Goal: Transaction & Acquisition: Purchase product/service

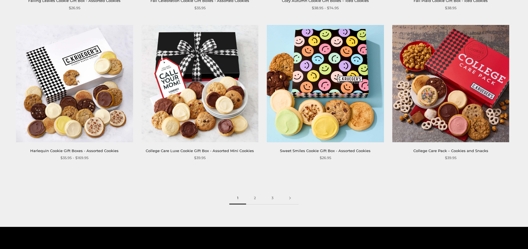
scroll to position [866, 0]
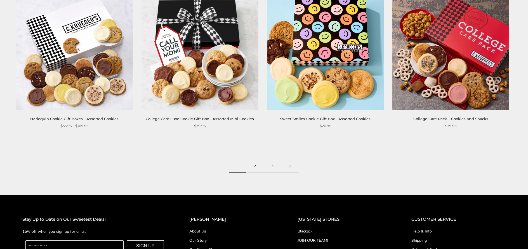
click at [255, 163] on link "2" at bounding box center [255, 166] width 18 height 13
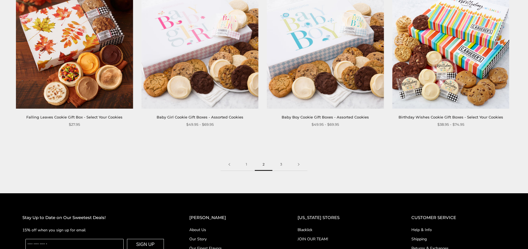
scroll to position [860, 0]
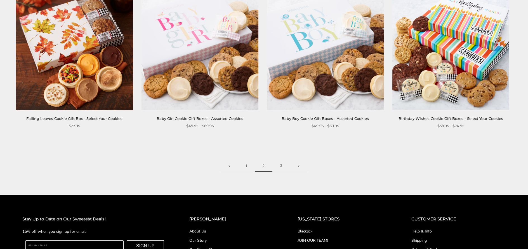
click at [280, 169] on link "3" at bounding box center [282, 166] width 18 height 13
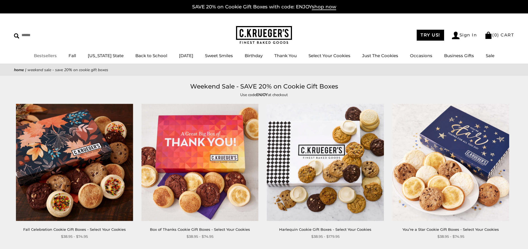
click at [48, 53] on link "Bestsellers" at bounding box center [45, 55] width 23 height 5
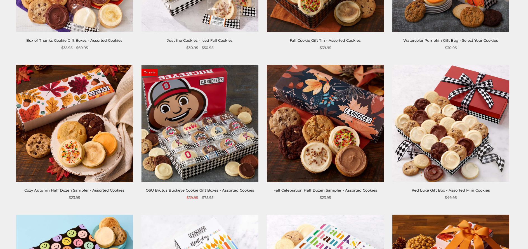
scroll to position [524, 0]
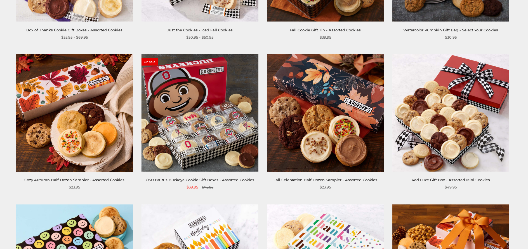
click at [455, 150] on img at bounding box center [450, 112] width 117 height 117
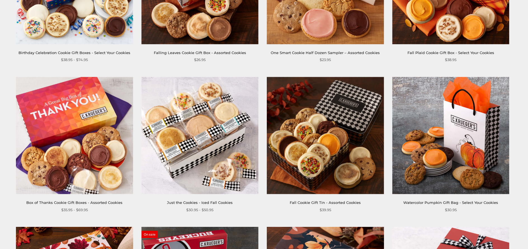
scroll to position [354, 0]
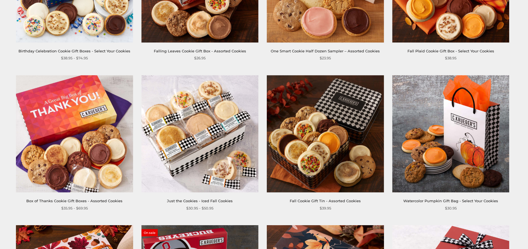
click at [467, 133] on img at bounding box center [450, 133] width 117 height 117
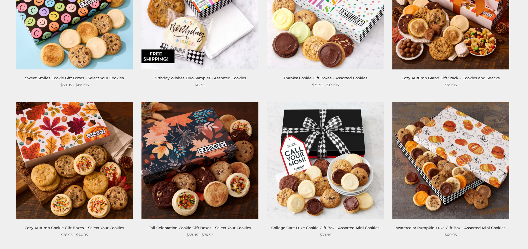
scroll to position [792, 0]
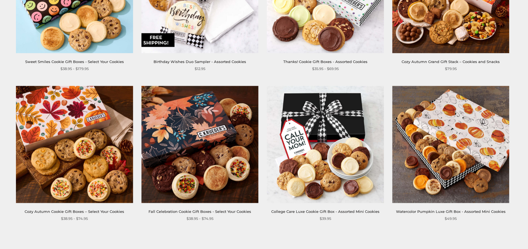
click at [450, 158] on img at bounding box center [450, 144] width 117 height 117
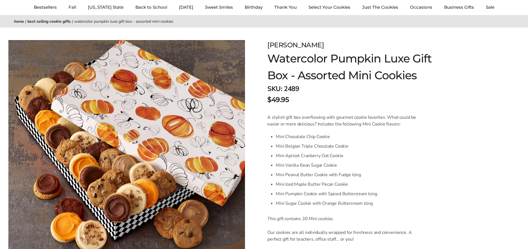
scroll to position [58, 0]
